Goal: Transaction & Acquisition: Book appointment/travel/reservation

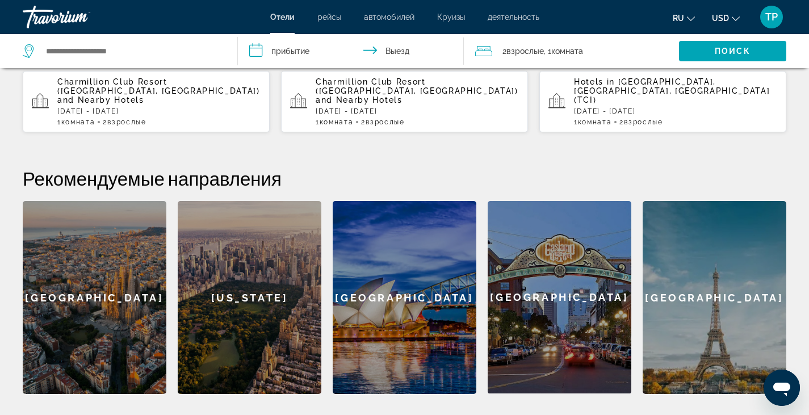
scroll to position [376, 0]
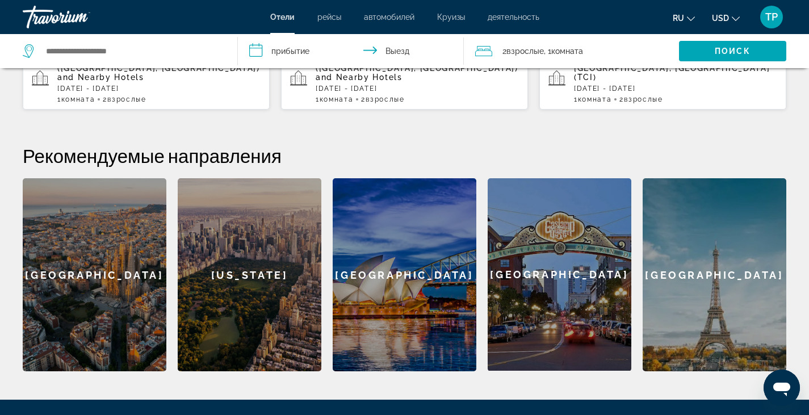
click at [701, 288] on div "[GEOGRAPHIC_DATA]" at bounding box center [714, 274] width 144 height 193
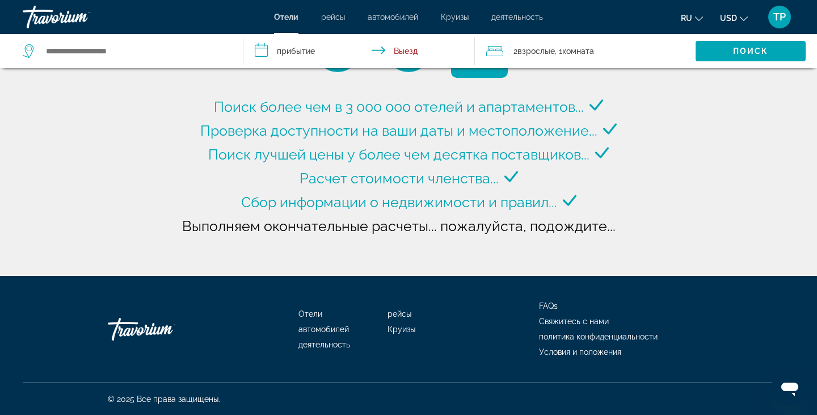
type input "**********"
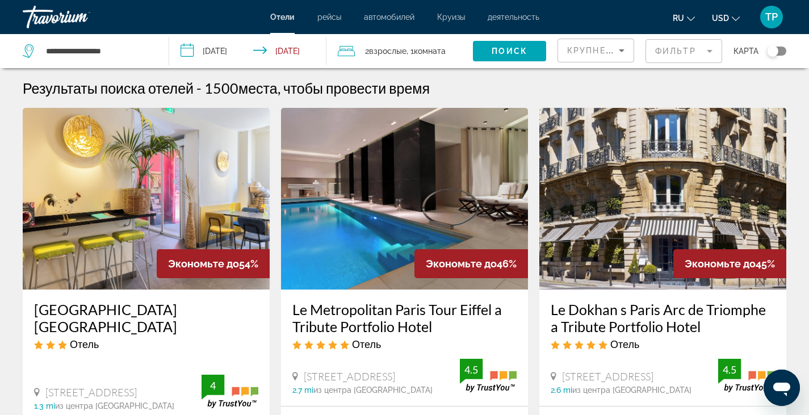
click at [220, 51] on input "**********" at bounding box center [250, 52] width 162 height 37
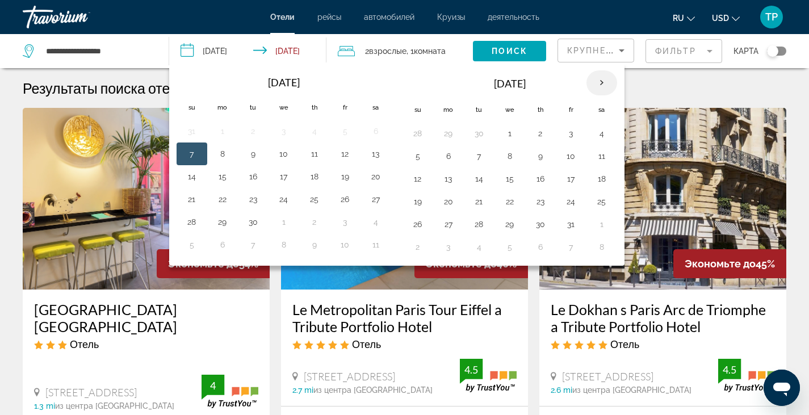
click at [600, 83] on th "Next month" at bounding box center [601, 82] width 31 height 25
click at [580, 222] on td "28" at bounding box center [571, 224] width 31 height 23
click at [569, 229] on button "28" at bounding box center [571, 224] width 18 height 16
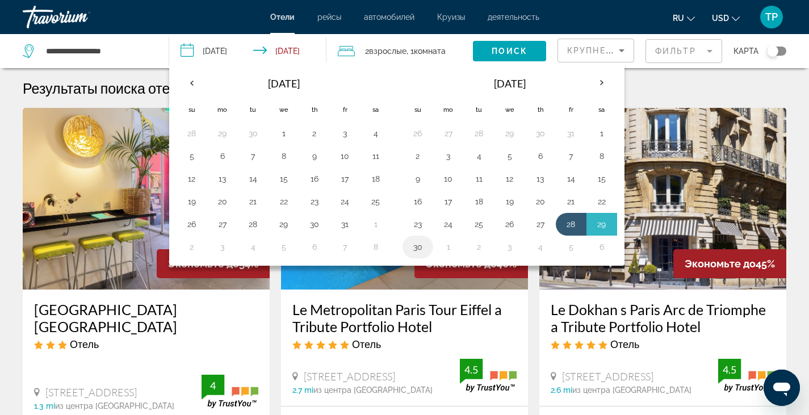
click at [414, 251] on button "30" at bounding box center [418, 247] width 18 height 16
type input "**********"
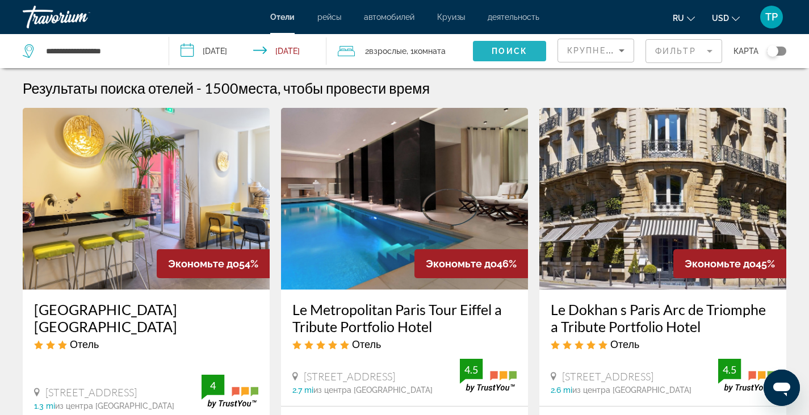
click at [511, 53] on span "Поиск" at bounding box center [509, 51] width 36 height 9
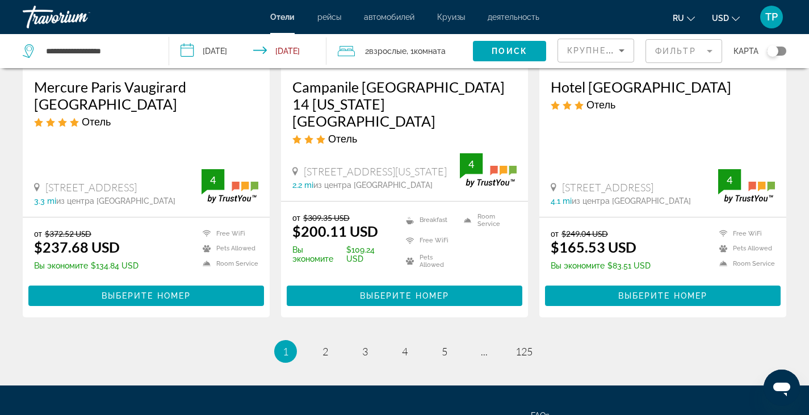
scroll to position [1523, 0]
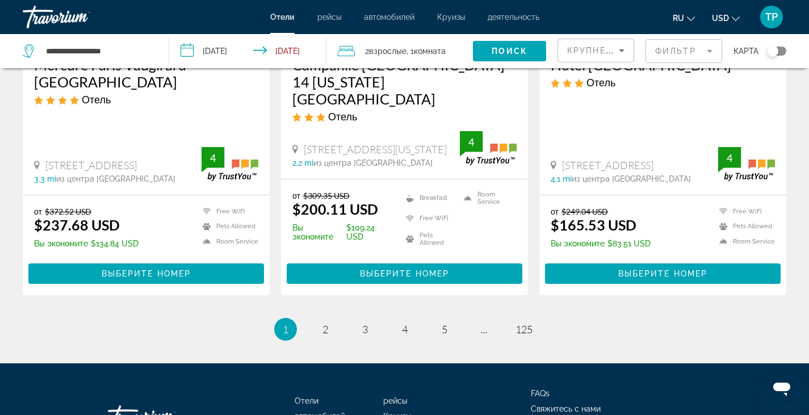
click at [700, 51] on mat-form-field "Фильтр" at bounding box center [683, 51] width 77 height 24
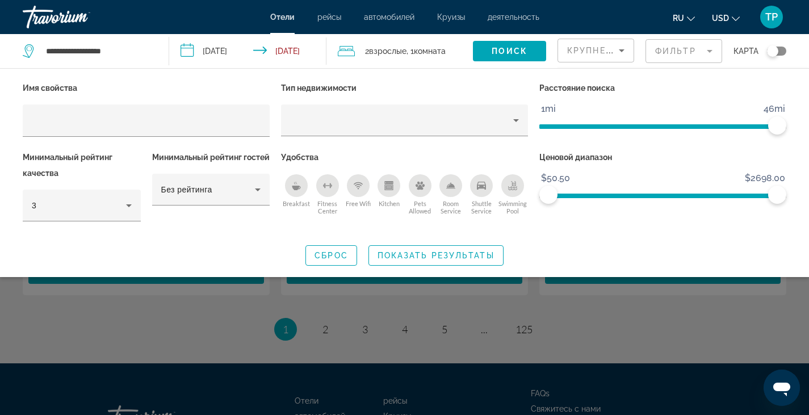
click at [715, 52] on mat-form-field "Фильтр" at bounding box center [683, 51] width 77 height 24
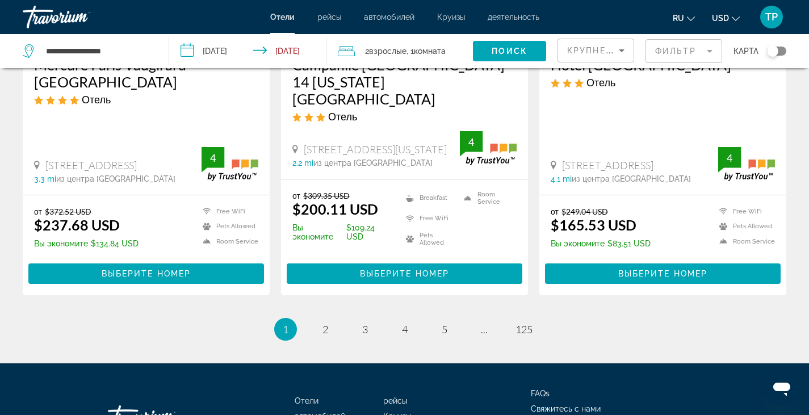
click at [715, 52] on mat-form-field "Фильтр" at bounding box center [683, 51] width 77 height 24
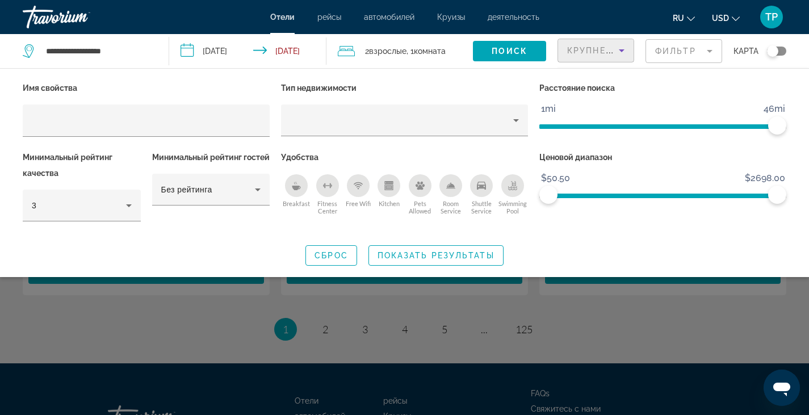
click at [620, 55] on icon "Sort by" at bounding box center [622, 51] width 14 height 14
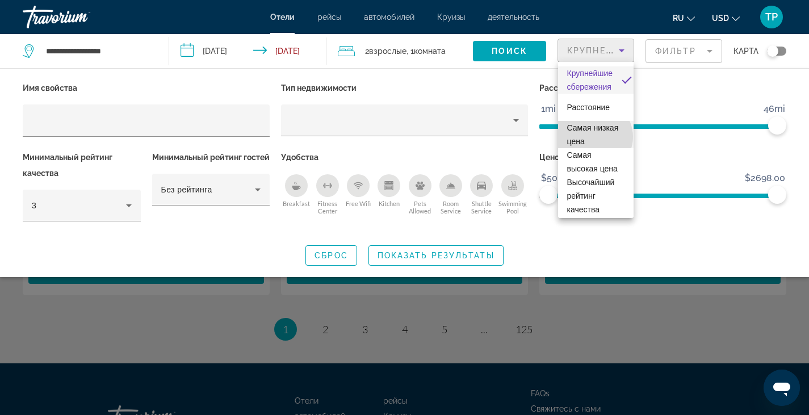
click at [594, 137] on span "Самая низкая цена" at bounding box center [593, 134] width 52 height 23
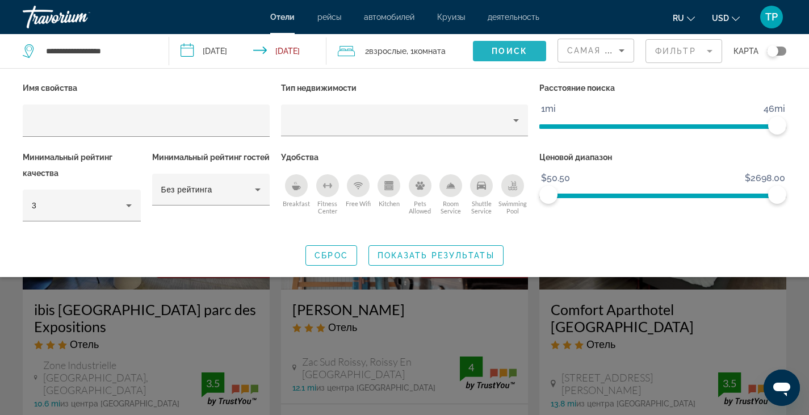
click at [512, 45] on span "Search widget" at bounding box center [509, 50] width 73 height 27
click at [503, 54] on span "Поиск" at bounding box center [509, 51] width 36 height 9
click at [799, 310] on div "Search widget" at bounding box center [404, 292] width 809 height 245
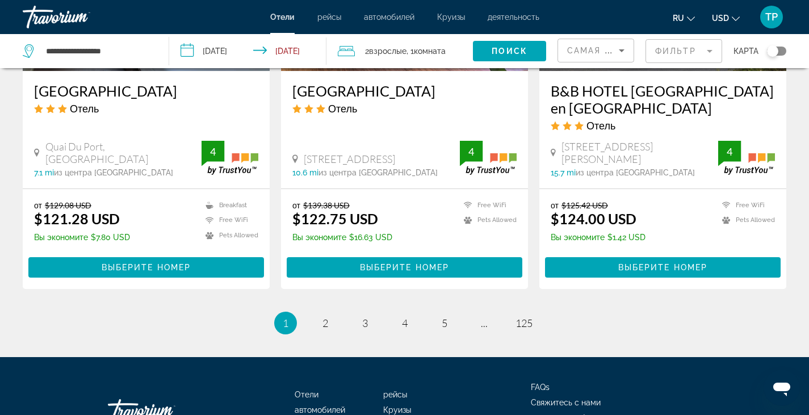
scroll to position [1535, 0]
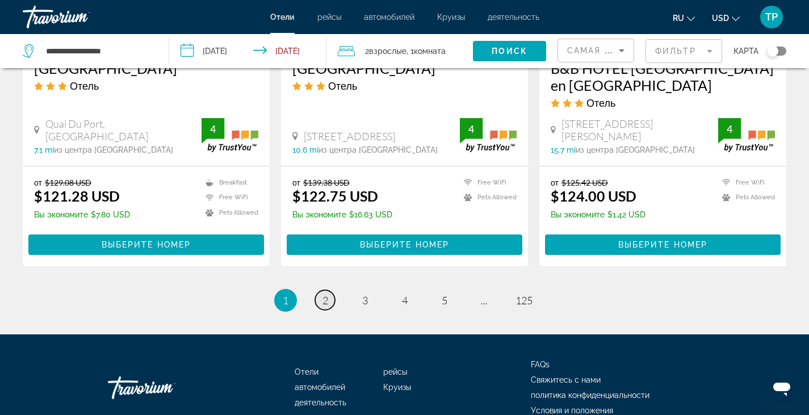
click at [323, 294] on span "2" at bounding box center [325, 300] width 6 height 12
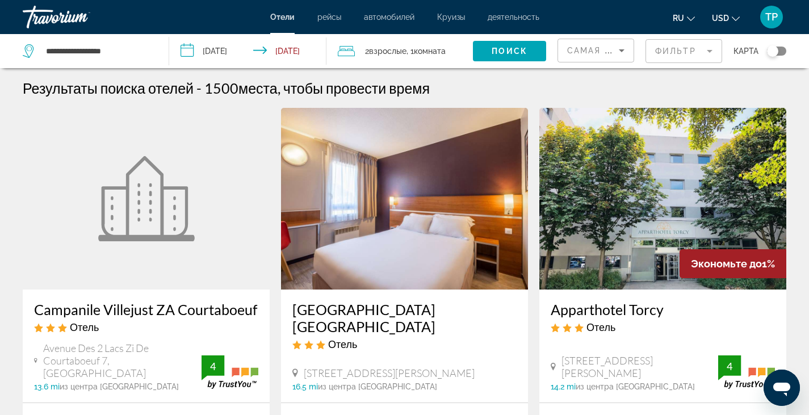
click at [781, 53] on div "Toggle map" at bounding box center [776, 51] width 19 height 9
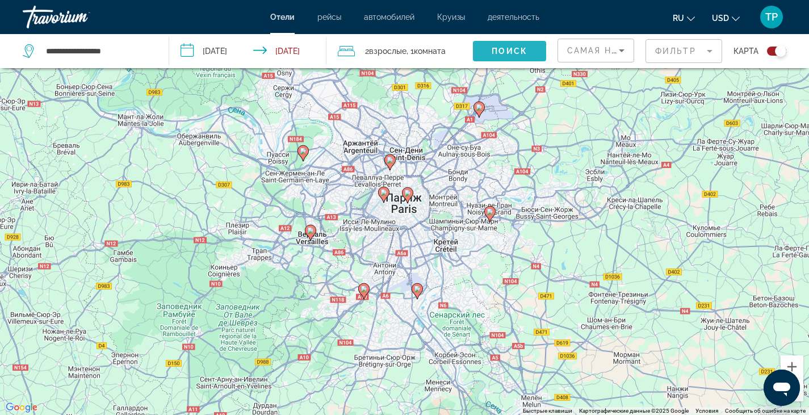
click at [501, 47] on span "Поиск" at bounding box center [509, 51] width 36 height 9
click at [287, 12] on span "Отели" at bounding box center [282, 16] width 24 height 9
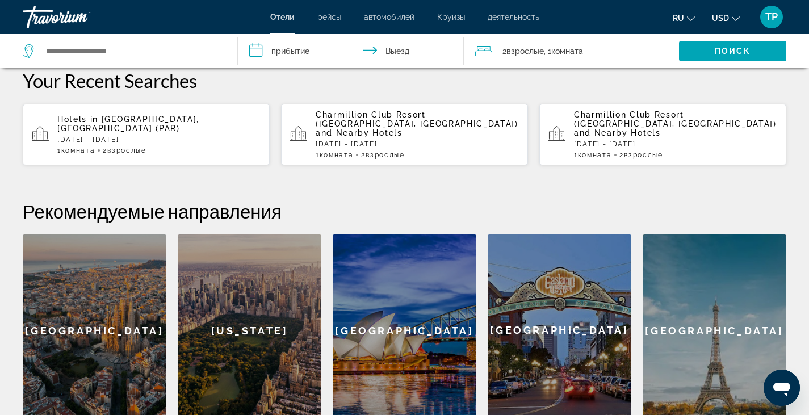
scroll to position [343, 0]
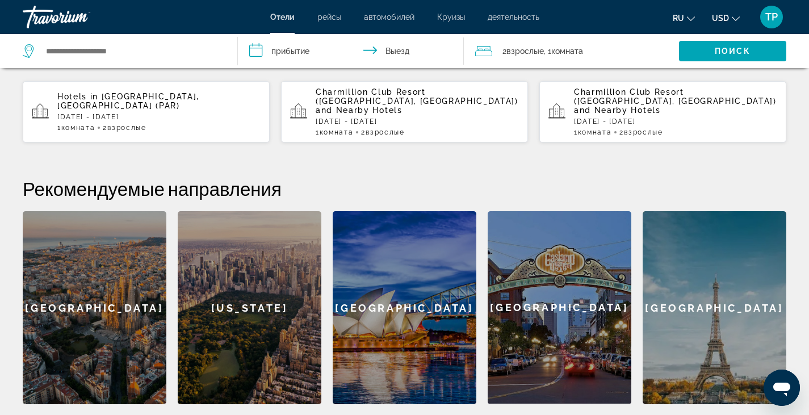
click at [704, 308] on div "[GEOGRAPHIC_DATA]" at bounding box center [714, 307] width 144 height 193
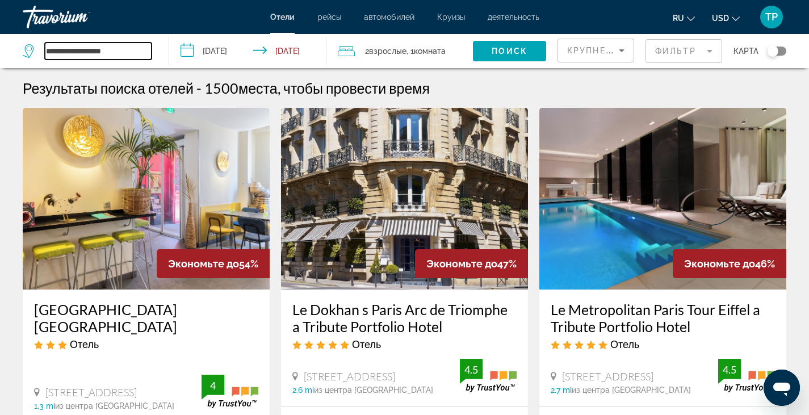
click at [69, 51] on input "**********" at bounding box center [98, 51] width 107 height 17
click at [119, 48] on input "**********" at bounding box center [98, 51] width 107 height 17
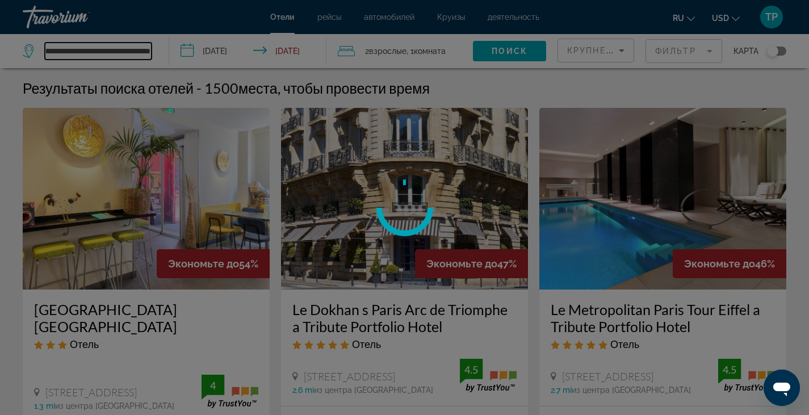
scroll to position [0, 110]
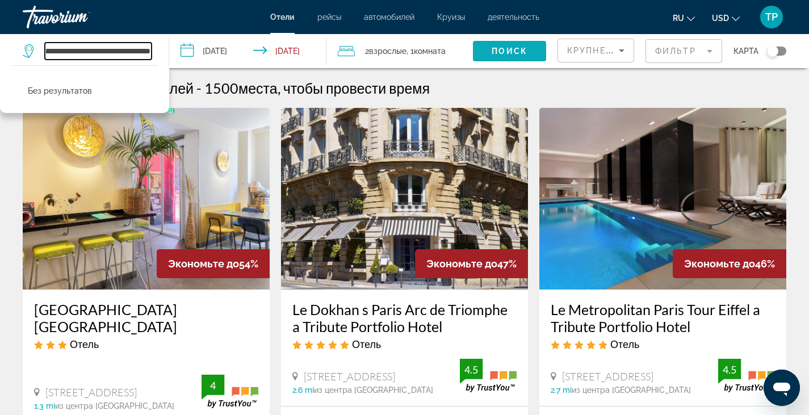
type input "**********"
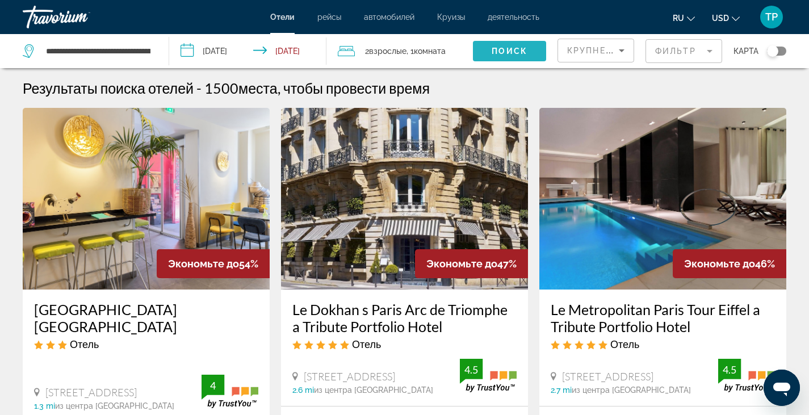
click at [504, 51] on span "Поиск" at bounding box center [509, 51] width 36 height 9
click at [236, 53] on input "**********" at bounding box center [250, 52] width 162 height 37
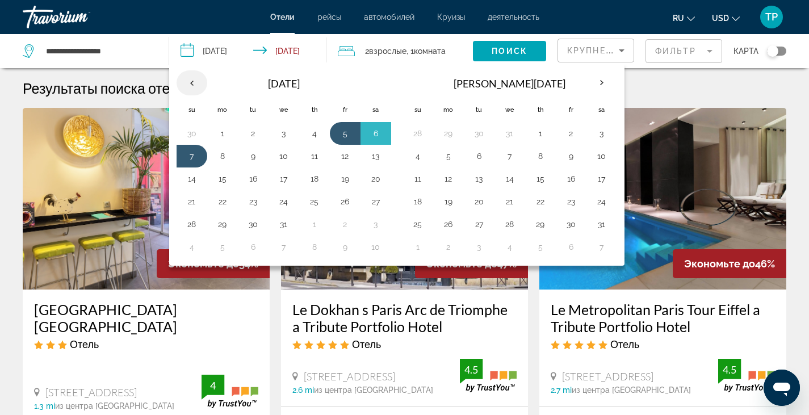
click at [191, 81] on th "Previous month" at bounding box center [192, 82] width 31 height 25
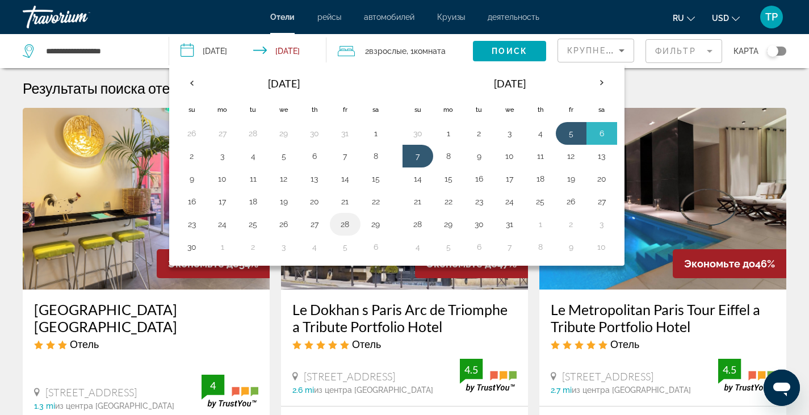
click at [346, 219] on button "28" at bounding box center [345, 224] width 18 height 16
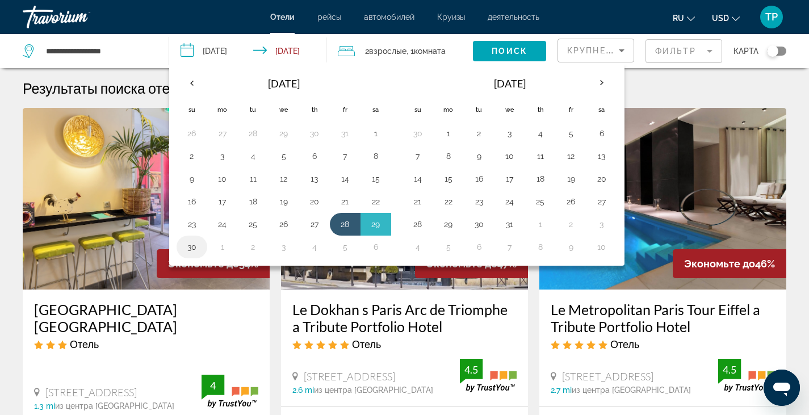
click at [186, 253] on button "30" at bounding box center [192, 247] width 18 height 16
type input "**********"
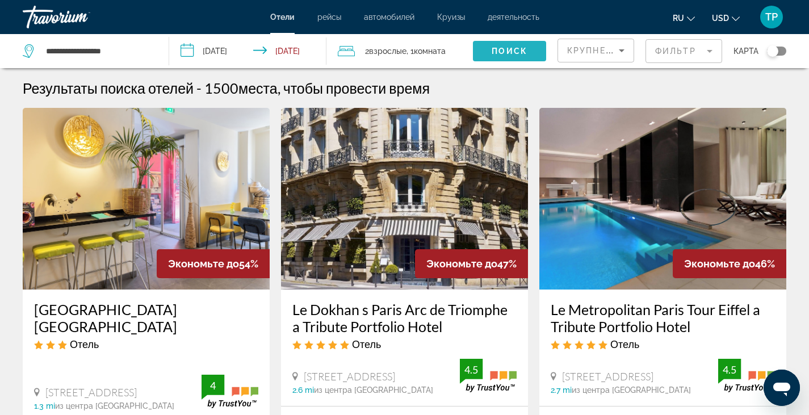
click at [514, 52] on span "Поиск" at bounding box center [509, 51] width 36 height 9
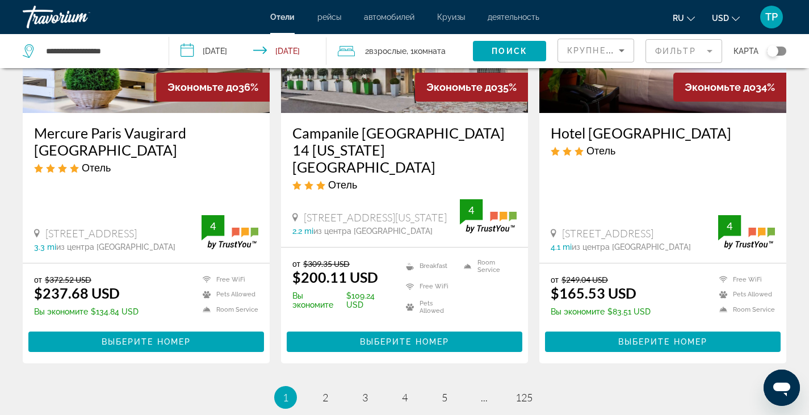
scroll to position [1541, 0]
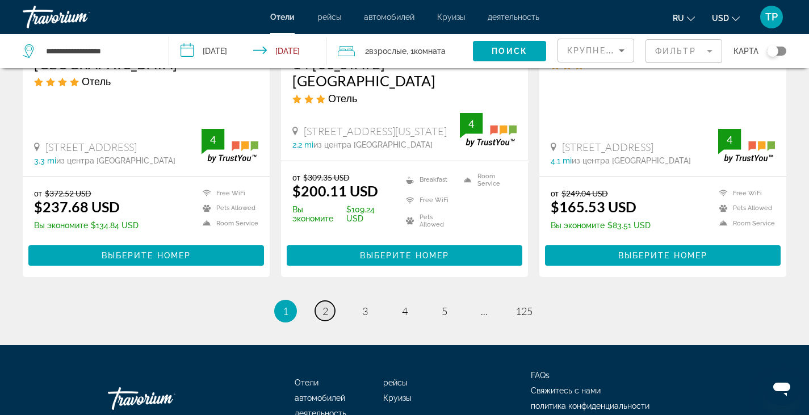
click at [319, 301] on link "page 2" at bounding box center [325, 311] width 20 height 20
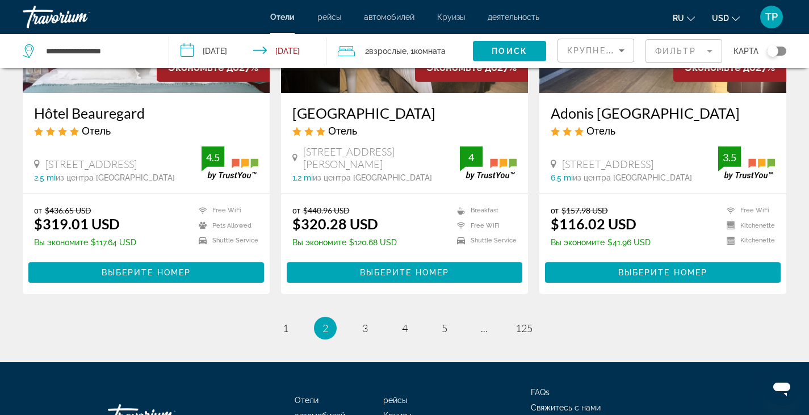
scroll to position [1561, 0]
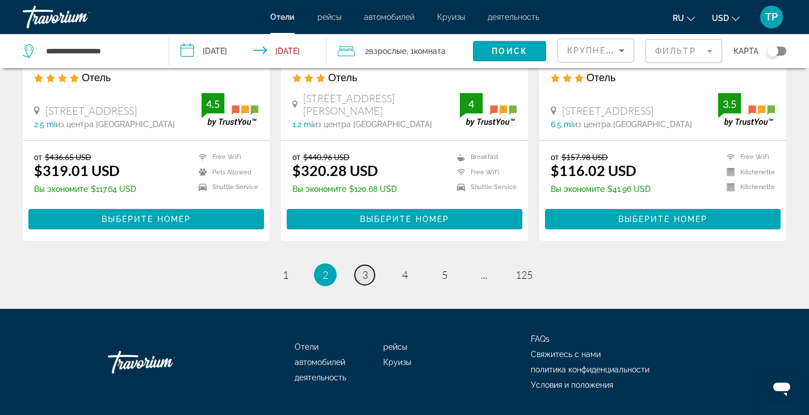
click at [366, 268] on span "3" at bounding box center [365, 274] width 6 height 12
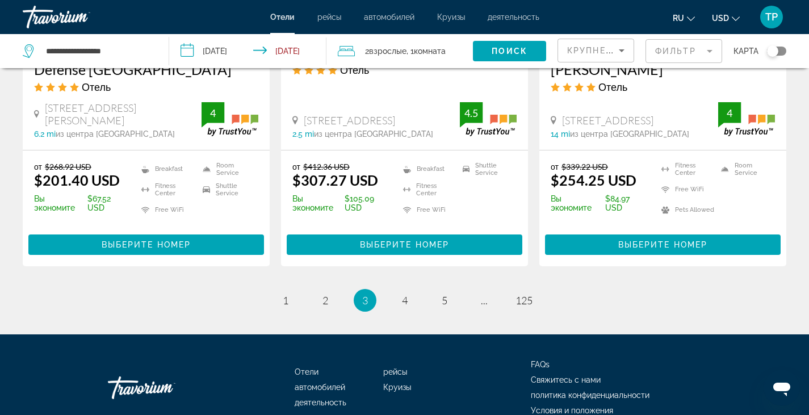
scroll to position [1596, 0]
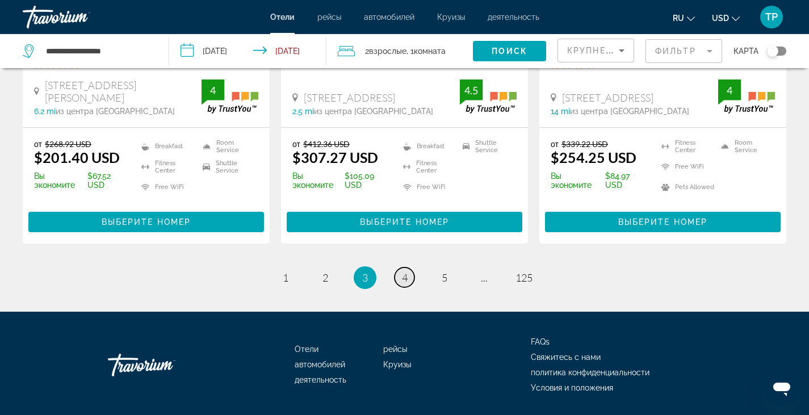
click at [406, 271] on span "4" at bounding box center [405, 277] width 6 height 12
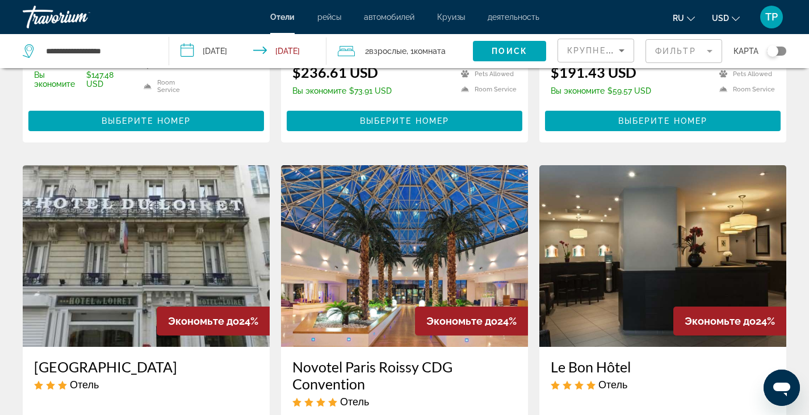
scroll to position [726, 0]
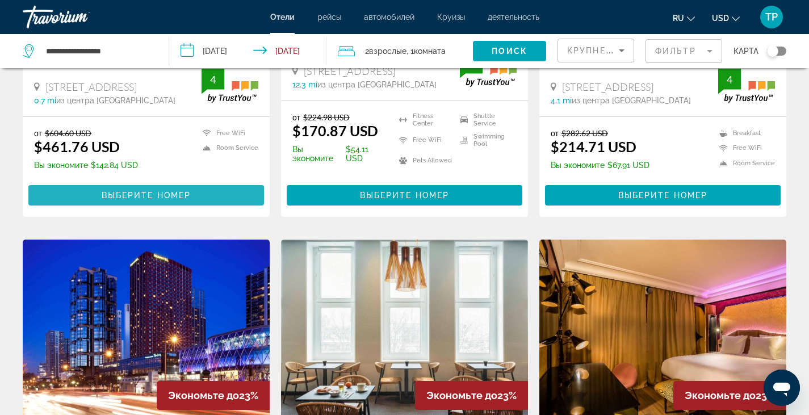
click at [167, 192] on span "Выберите номер" at bounding box center [146, 195] width 89 height 9
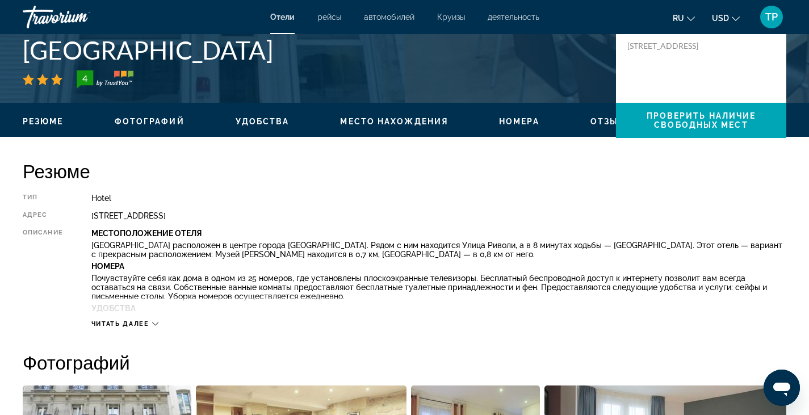
scroll to position [272, 0]
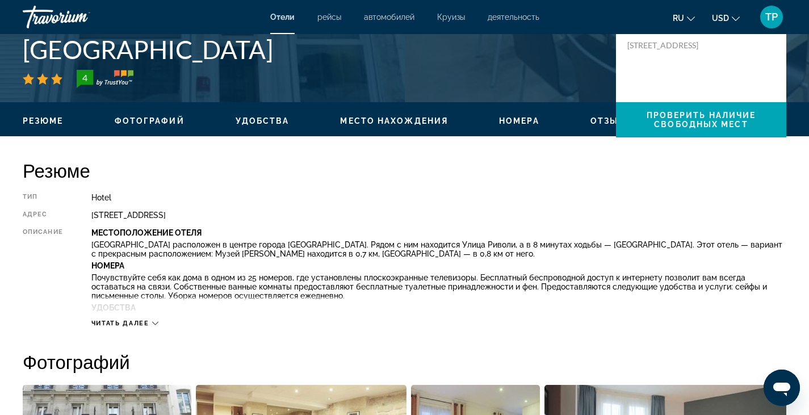
click at [157, 325] on icon "Main content" at bounding box center [155, 323] width 6 height 6
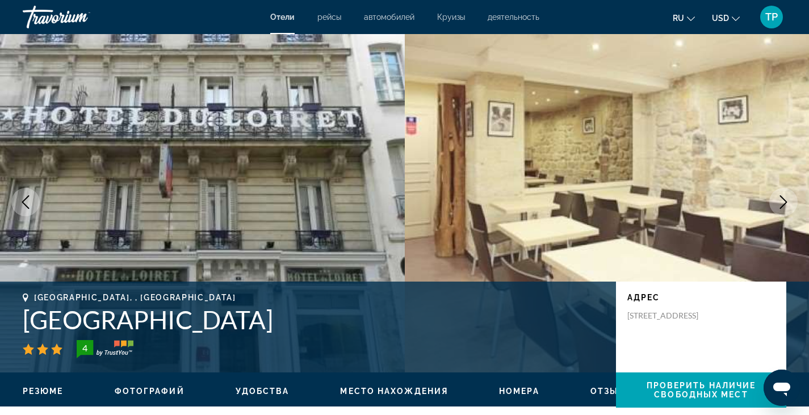
scroll to position [0, 0]
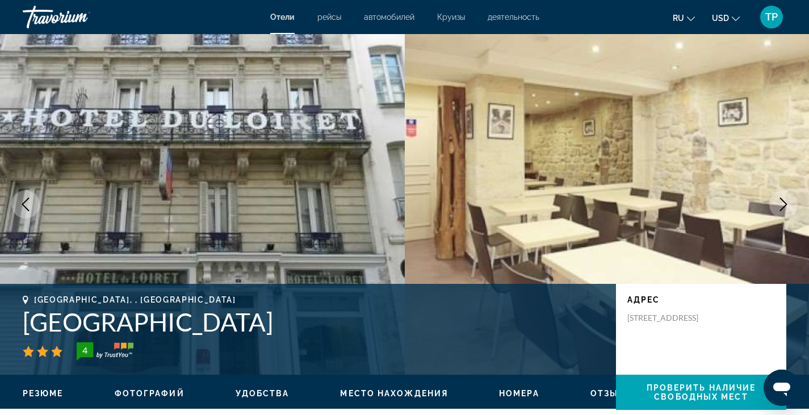
click at [452, 19] on span "Круизы" at bounding box center [451, 16] width 28 height 9
